Goal: Find specific page/section: Find specific page/section

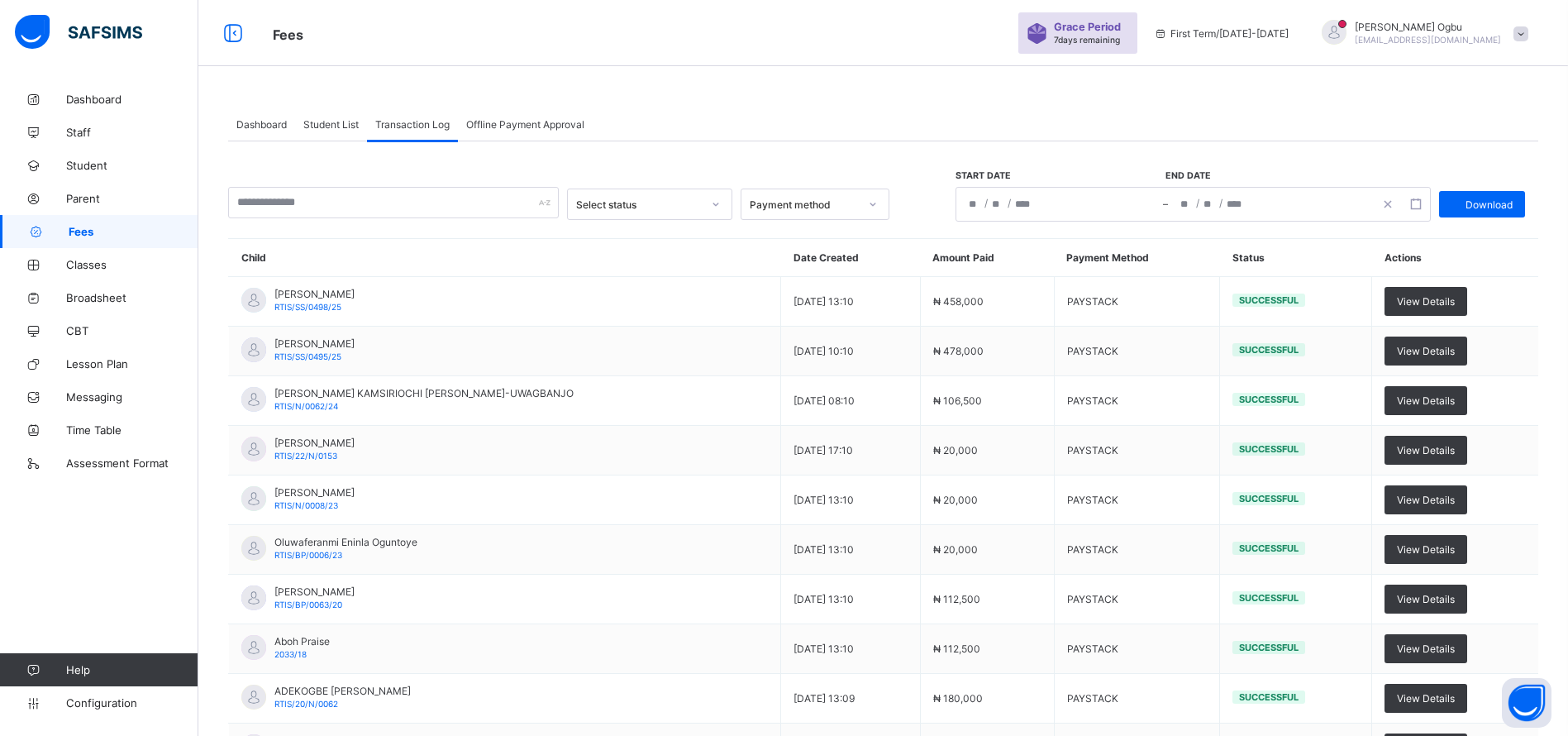
click at [314, 124] on span "Student List" at bounding box center [331, 124] width 56 height 12
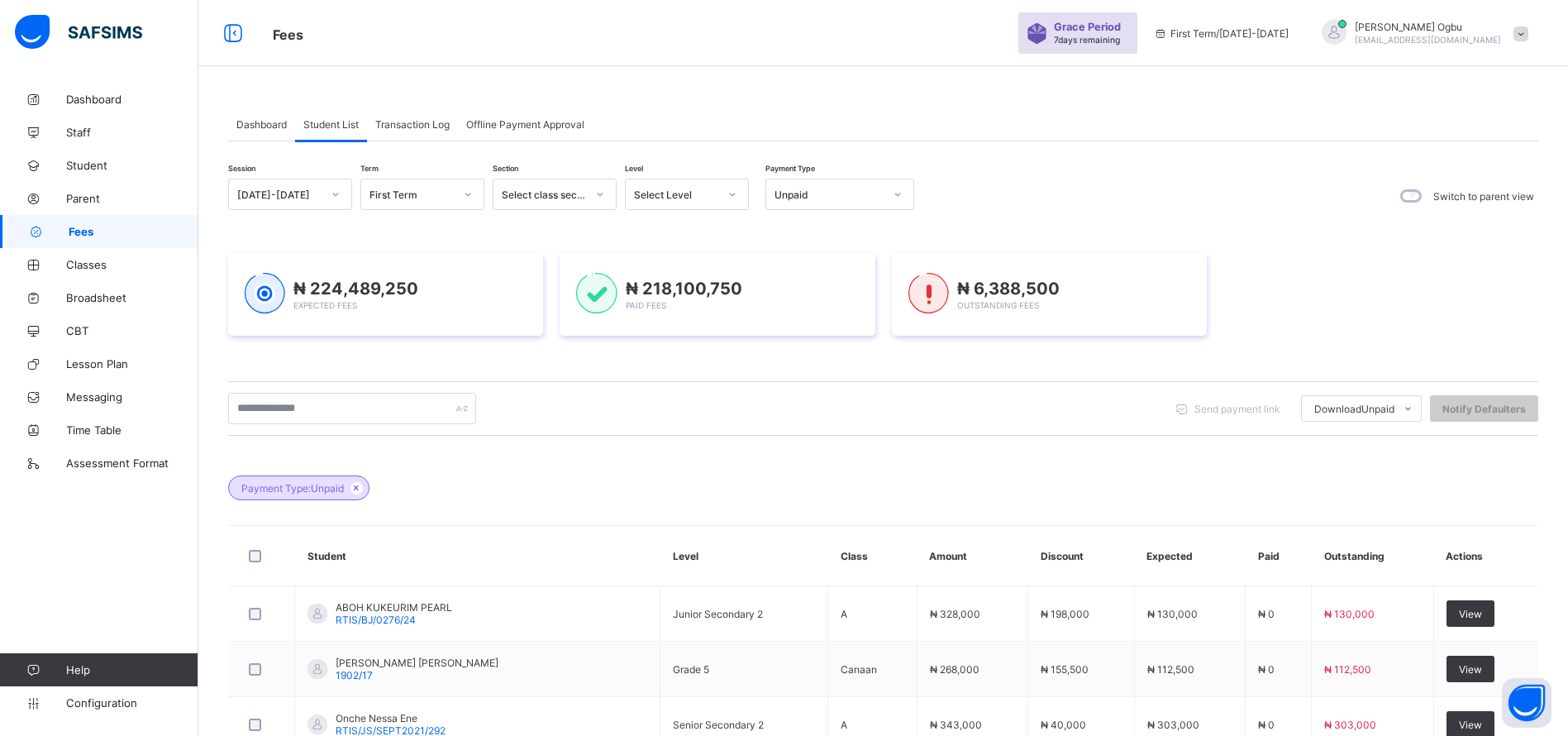
click at [90, 365] on span "Lesson Plan" at bounding box center [132, 364] width 132 height 13
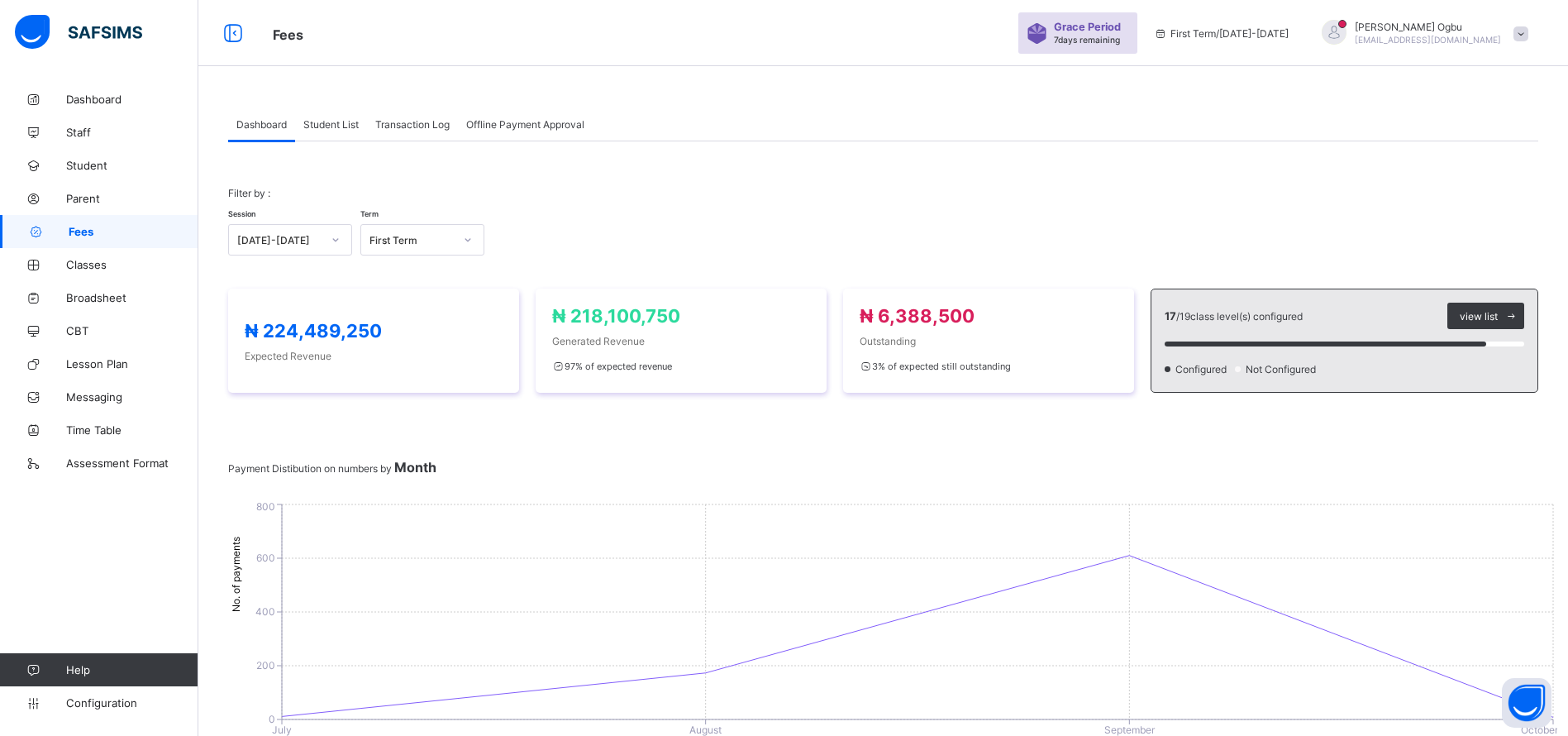
click at [1247, 238] on div "Session [DATE]-[DATE] Term First Term" at bounding box center [883, 231] width 1311 height 48
click at [329, 121] on span "Student List" at bounding box center [331, 124] width 56 height 12
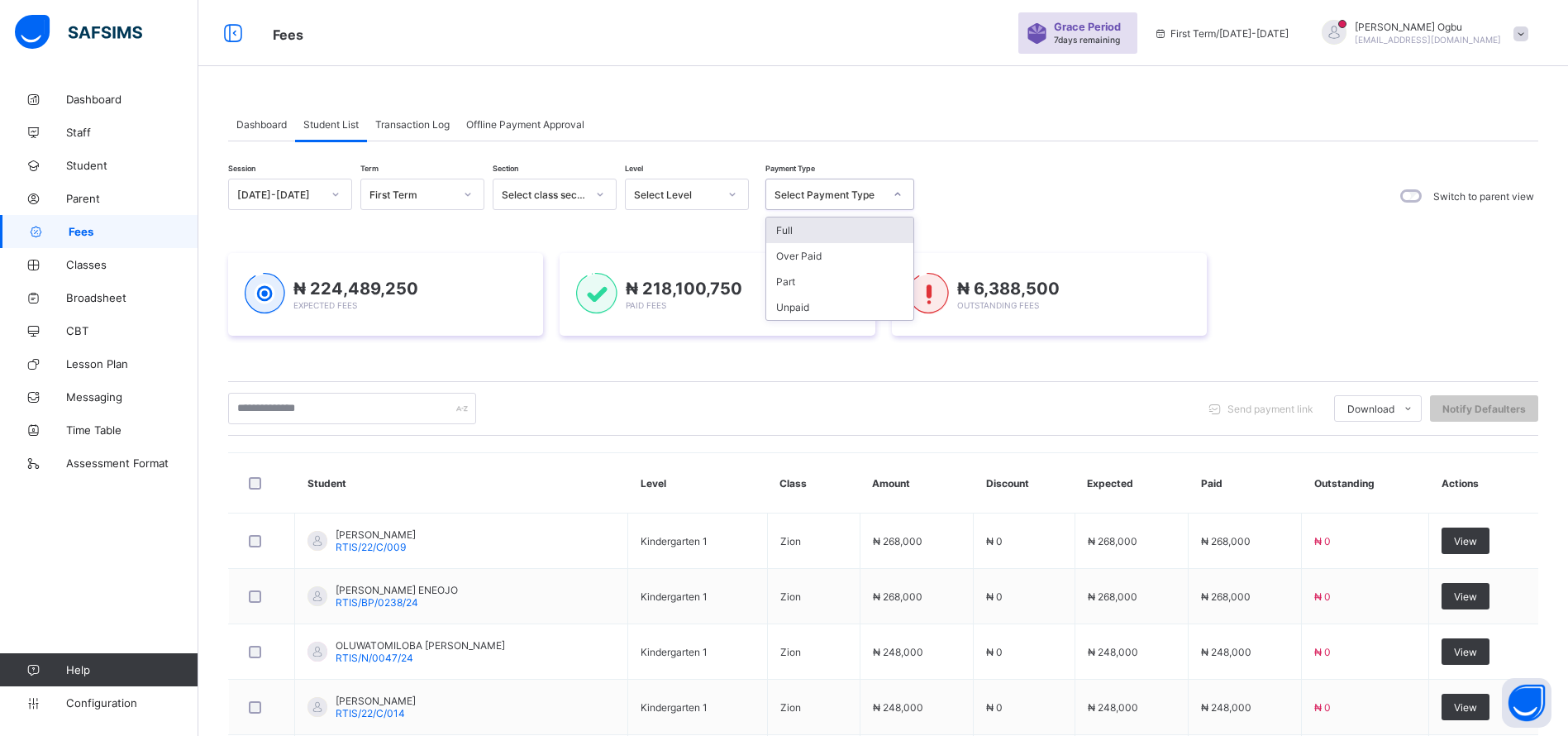
click at [809, 210] on div "Select Payment Type" at bounding box center [839, 194] width 149 height 31
click at [785, 303] on div "Unpaid" at bounding box center [839, 306] width 147 height 25
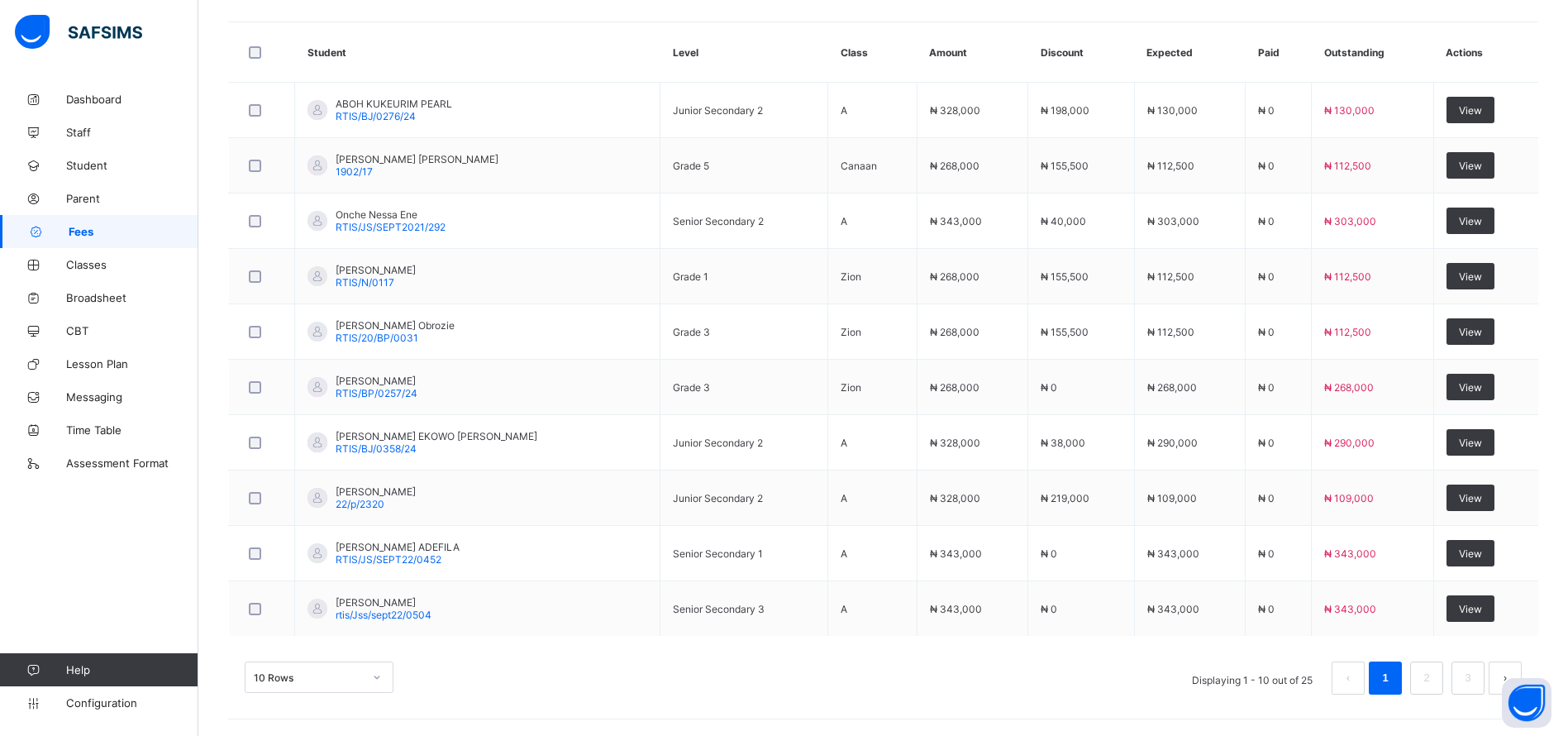
scroll to position [545, 0]
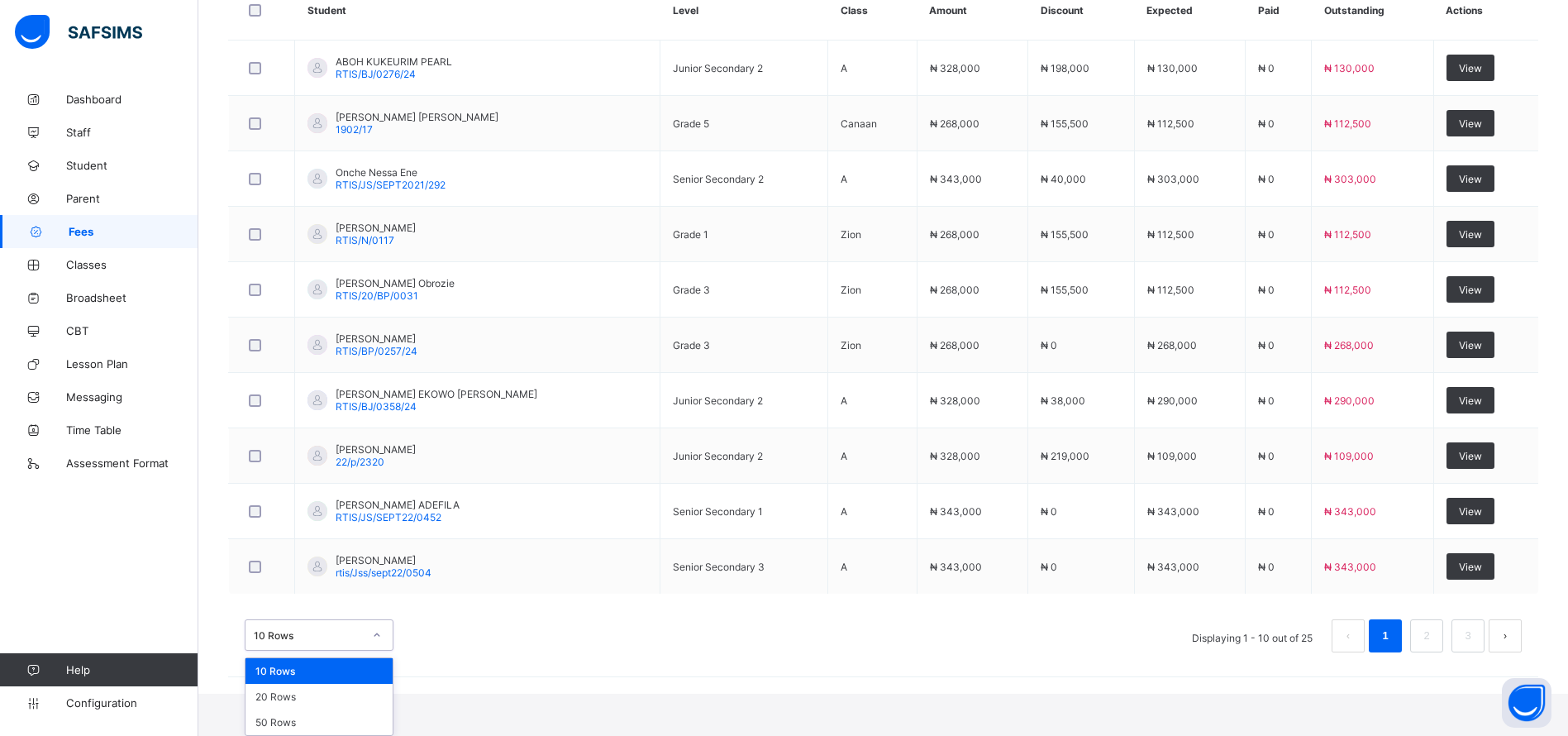
click at [299, 715] on div "50 Rows" at bounding box center [318, 722] width 147 height 25
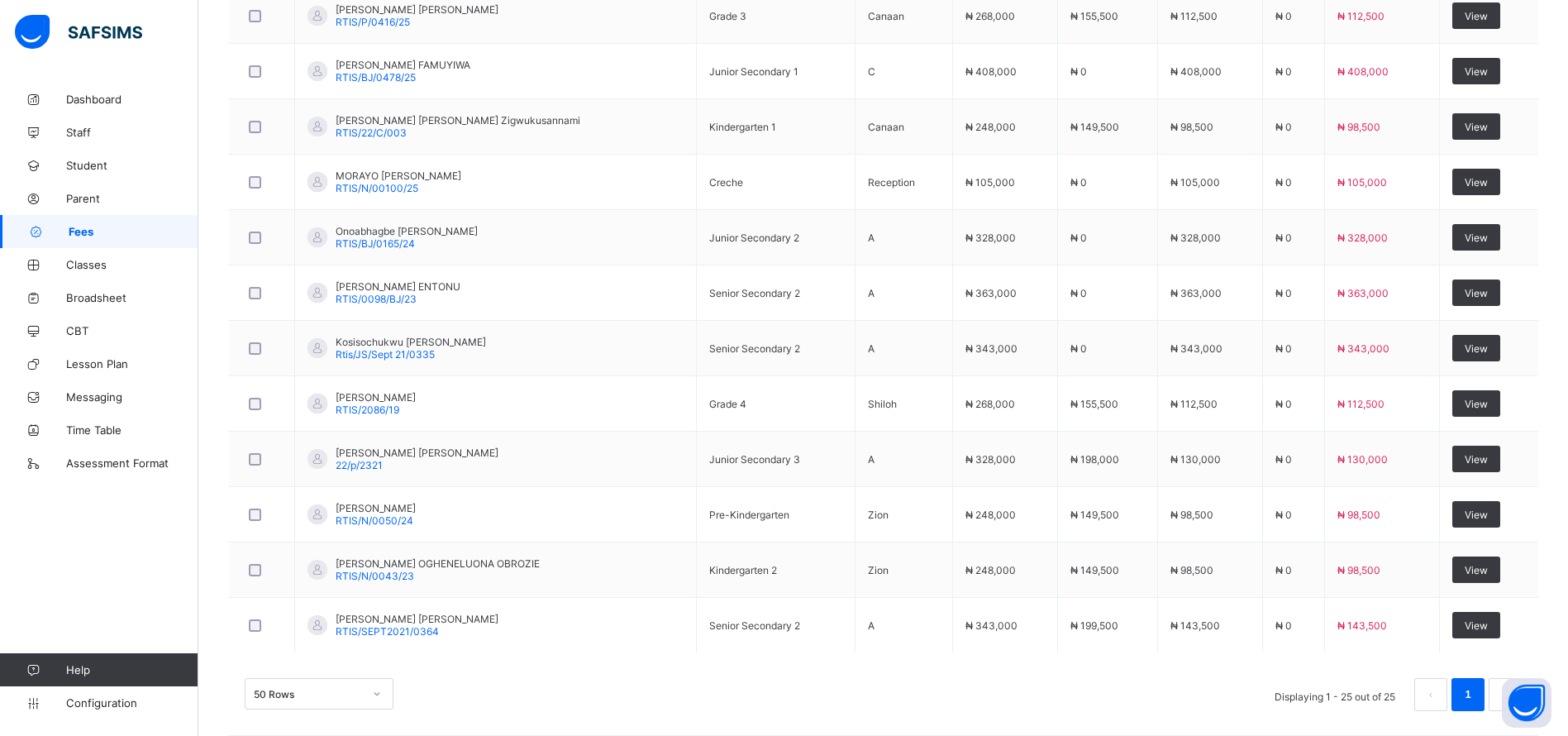
scroll to position [1335, 0]
